Goal: Browse casually

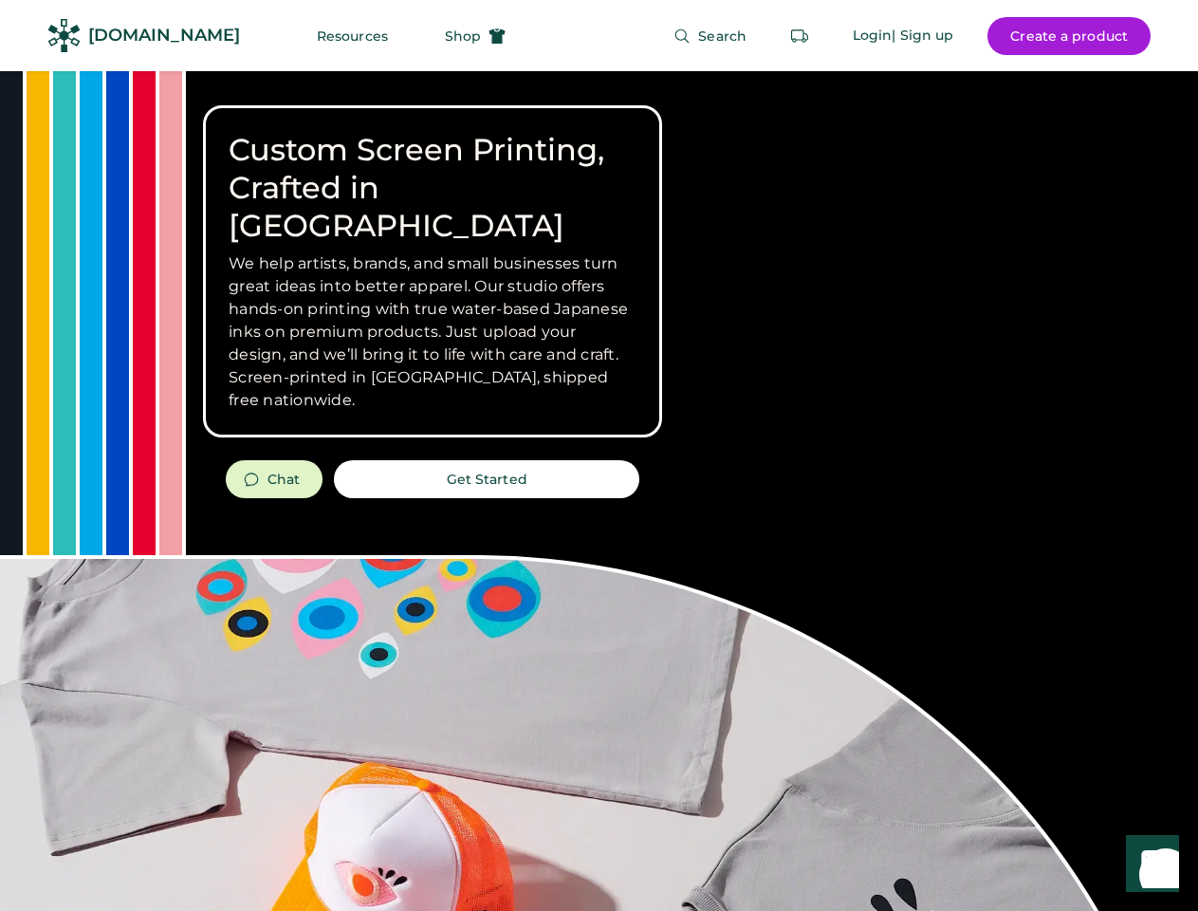
click at [599, 455] on div "Custom Screen Printing, Crafted in [GEOGRAPHIC_DATA] We help artists, brands, a…" at bounding box center [599, 673] width 1198 height 1205
click at [599, 491] on div "Custom Screen Printing, Crafted in [GEOGRAPHIC_DATA] We help artists, brands, a…" at bounding box center [599, 673] width 1198 height 1205
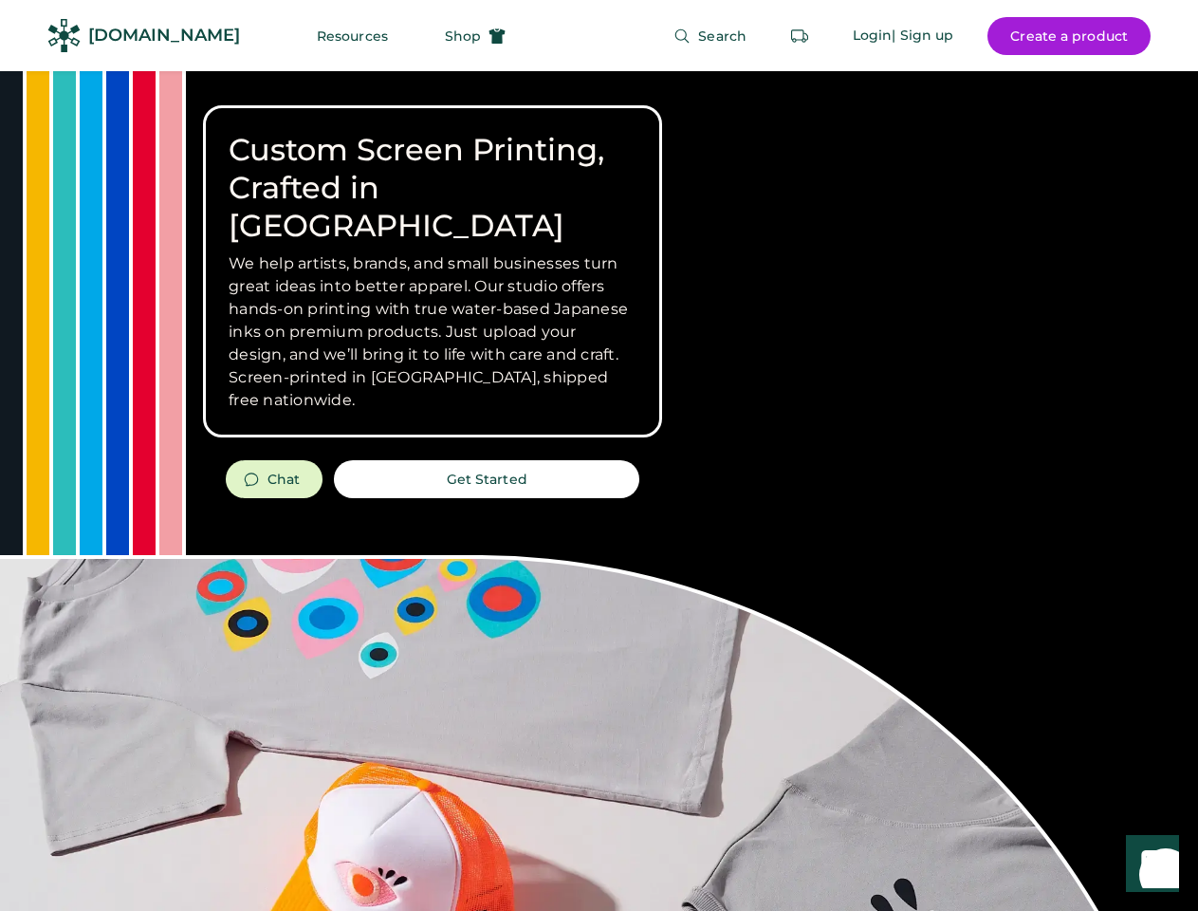
click at [599, 491] on div "Custom Screen Printing, Crafted in [GEOGRAPHIC_DATA] We help artists, brands, a…" at bounding box center [599, 673] width 1198 height 1205
click at [433, 271] on h3 "We help artists, brands, and small businesses turn great ideas into better appa…" at bounding box center [433, 331] width 408 height 159
click at [433, 252] on h3 "We help artists, brands, and small businesses turn great ideas into better appa…" at bounding box center [433, 331] width 408 height 159
click at [433, 169] on h1 "Custom Screen Printing, Crafted in [GEOGRAPHIC_DATA]" at bounding box center [433, 188] width 408 height 114
